Goal: Find specific page/section: Find specific page/section

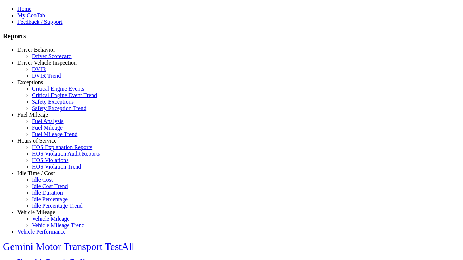
click at [42, 144] on link "Hours of Service" at bounding box center [36, 141] width 39 height 6
click at [47, 150] on link "HOS Explanation Reports" at bounding box center [62, 147] width 60 height 6
